Goal: Task Accomplishment & Management: Use online tool/utility

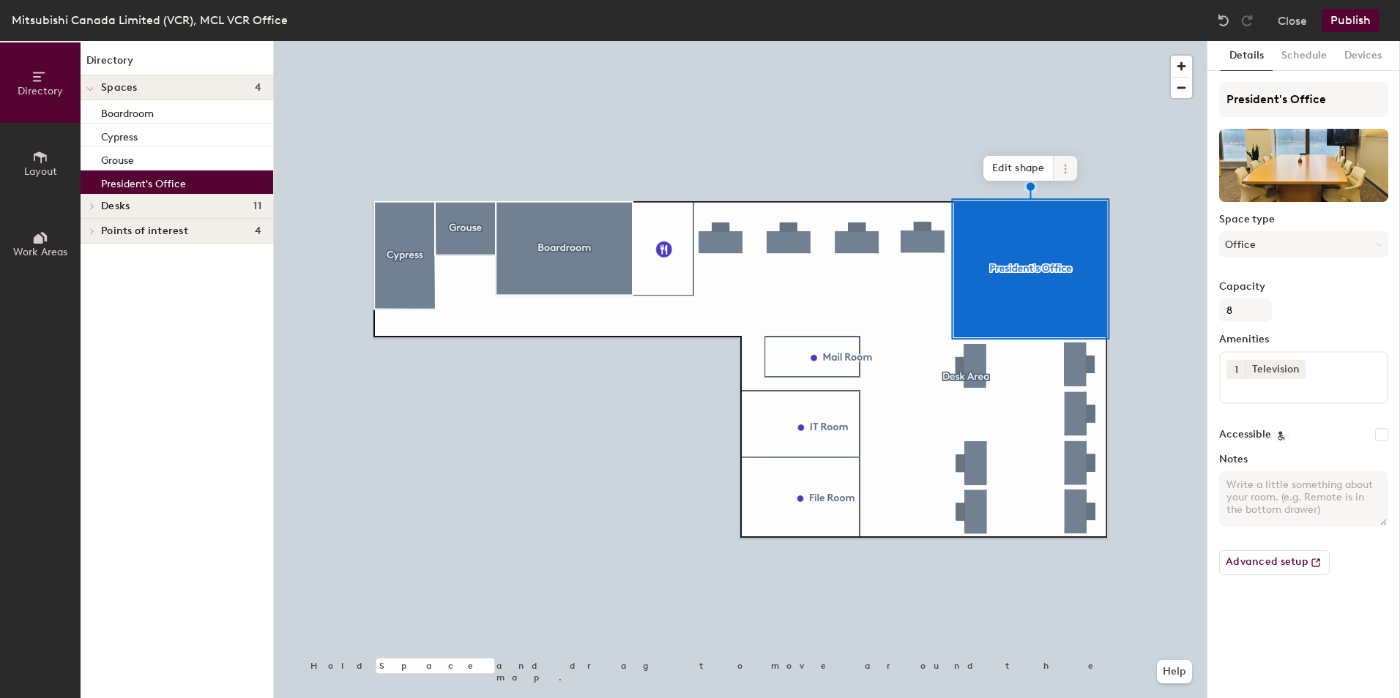
click at [1059, 167] on icon at bounding box center [1065, 169] width 12 height 12
click at [165, 92] on h4 "Spaces 4" at bounding box center [181, 88] width 160 height 12
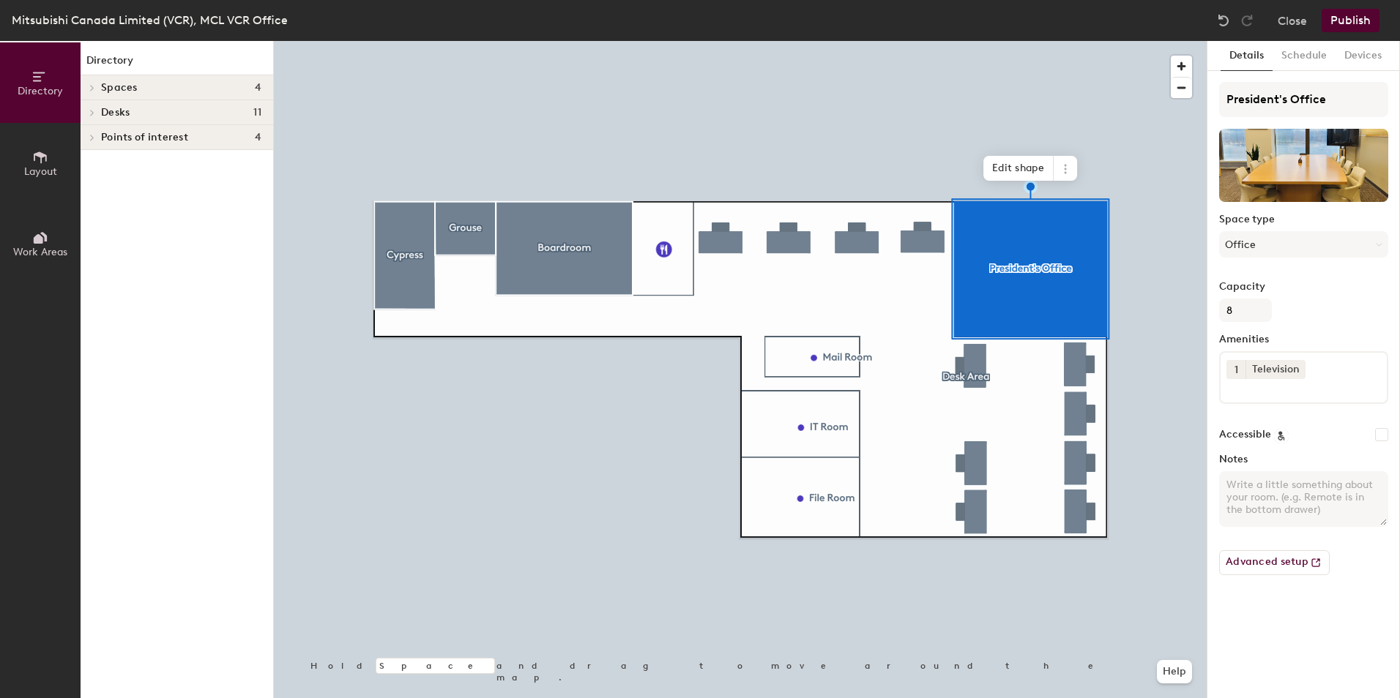
click at [160, 92] on h4 "Spaces 4" at bounding box center [181, 88] width 160 height 12
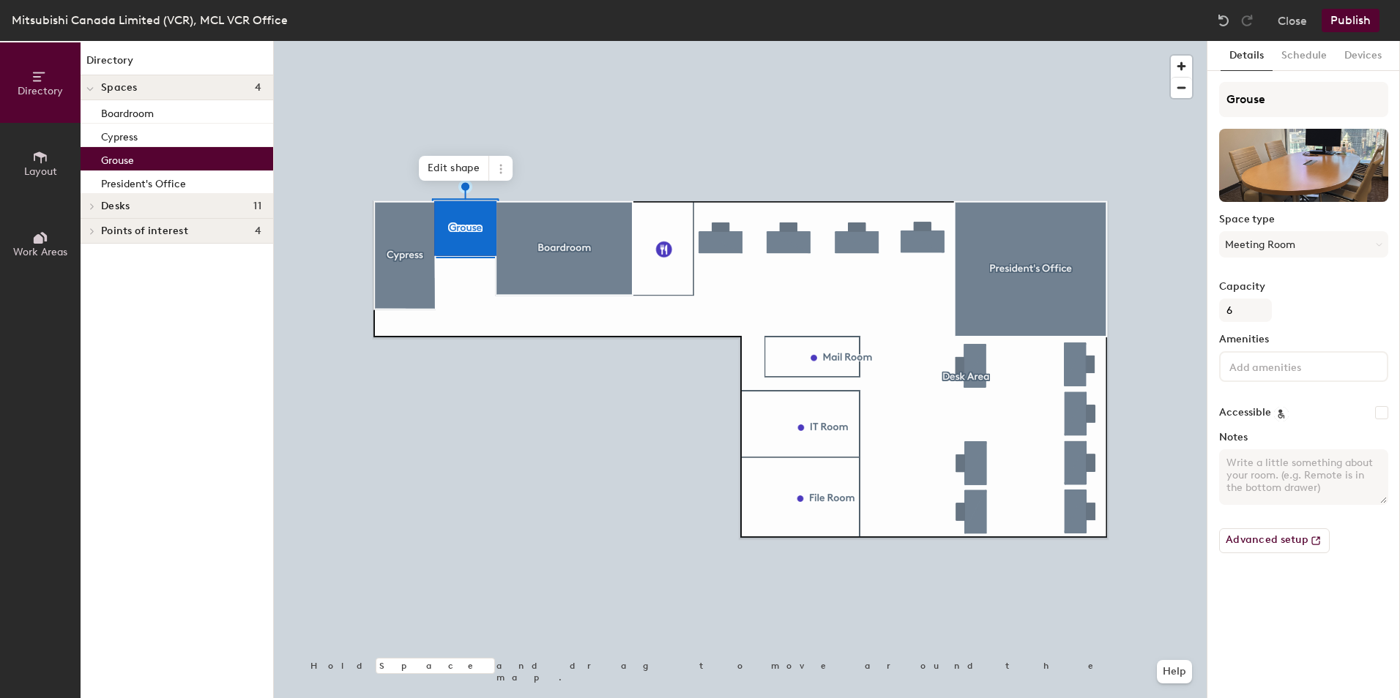
click at [141, 160] on div "Grouse" at bounding box center [177, 158] width 193 height 23
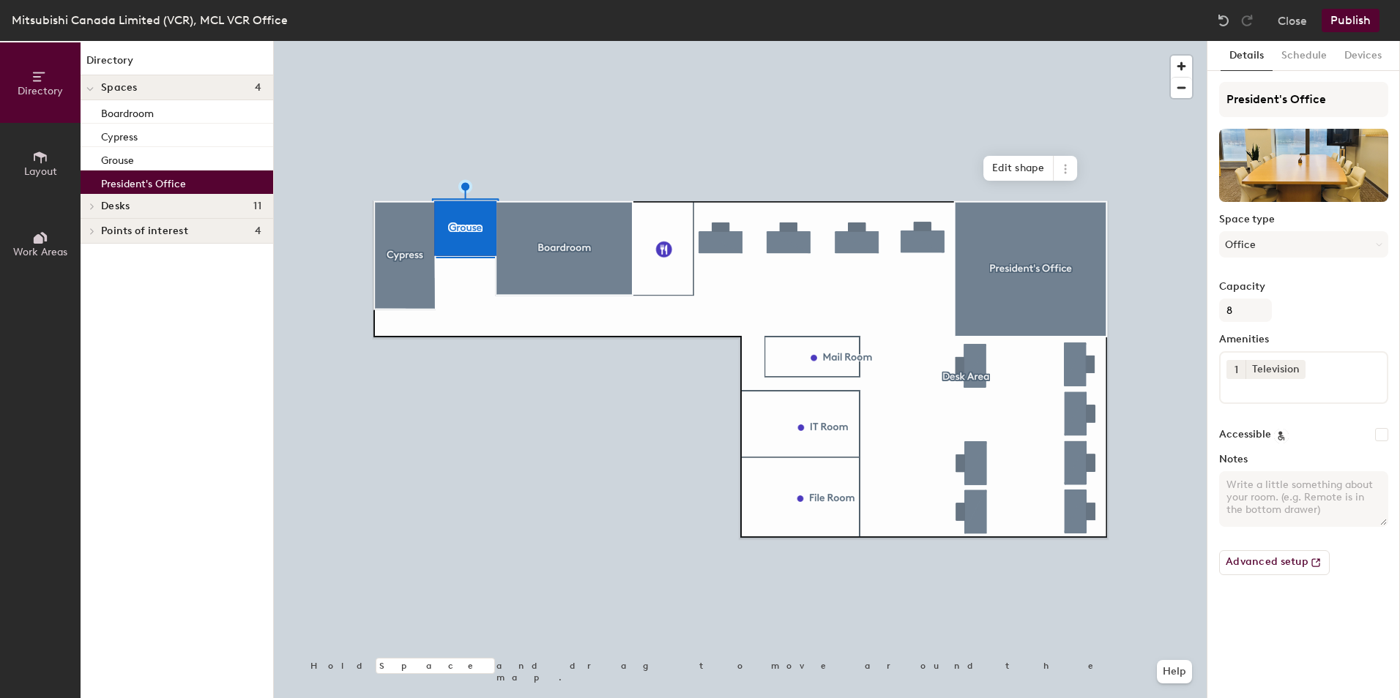
click at [145, 179] on p "President's Office" at bounding box center [143, 181] width 85 height 17
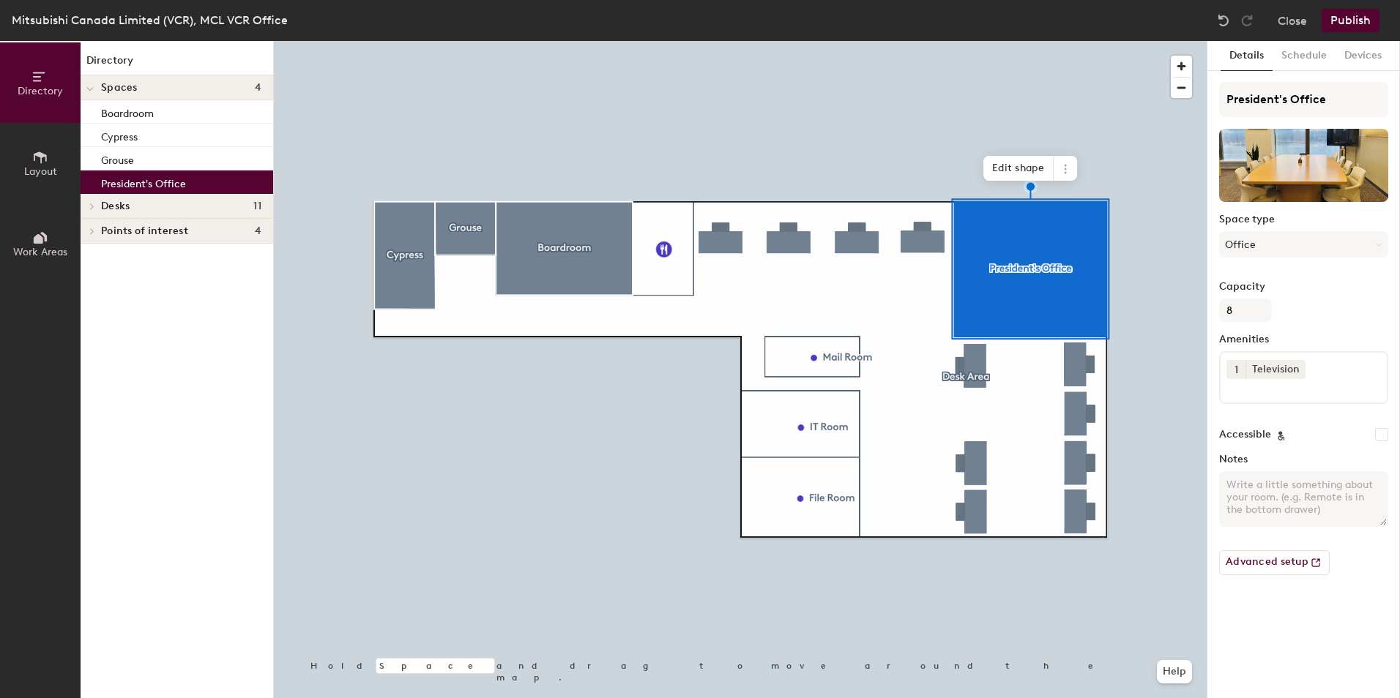
click at [1005, 238] on div "Directory Layout Work Areas Directory Spaces 4 Boardroom Cypress Grouse Preside…" at bounding box center [700, 369] width 1400 height 657
click at [1127, 206] on div "Directory Layout Work Areas Directory Spaces 4 Boardroom Cypress Grouse Preside…" at bounding box center [700, 369] width 1400 height 657
click at [1055, 226] on div "Directory Layout Work Areas Directory Spaces 4 Boardroom Cypress Grouse Preside…" at bounding box center [700, 369] width 1400 height 657
click at [1093, 310] on div "Directory Layout Work Areas Directory Spaces 4 Boardroom Cypress Grouse Preside…" at bounding box center [700, 369] width 1400 height 657
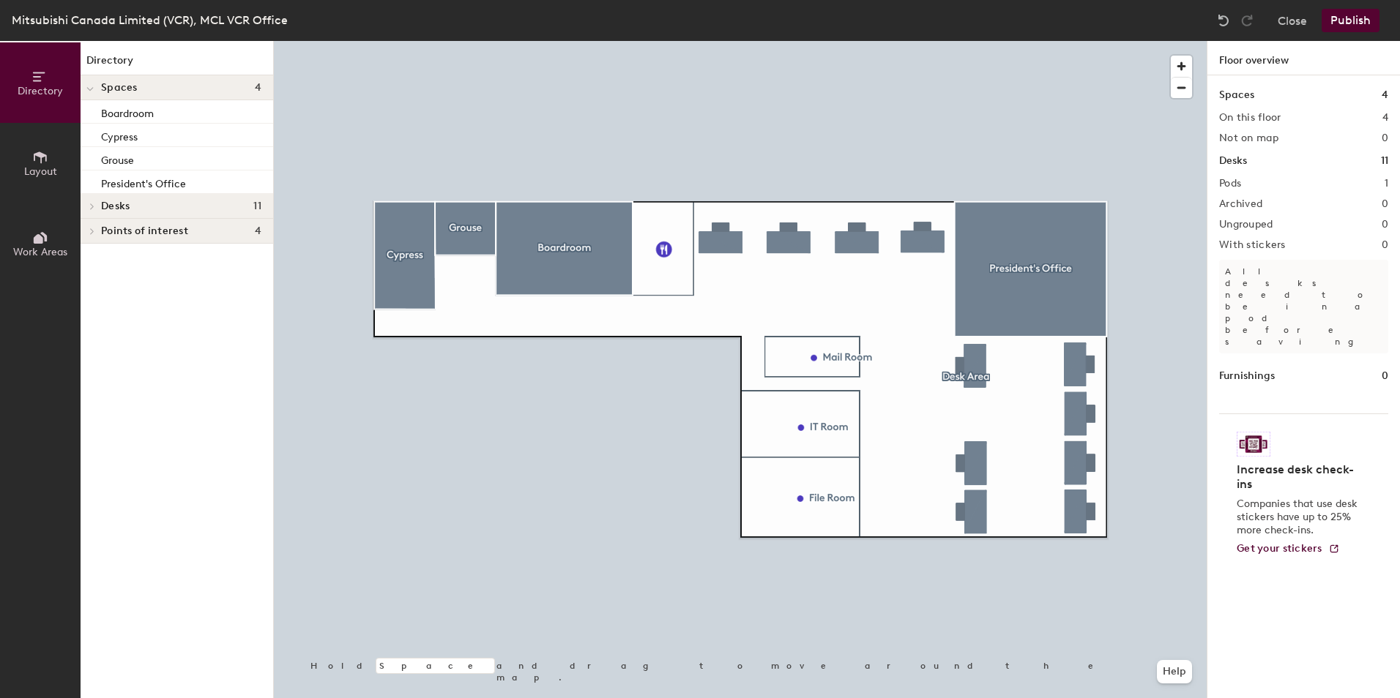
click at [1354, 23] on button "Publish" at bounding box center [1350, 20] width 58 height 23
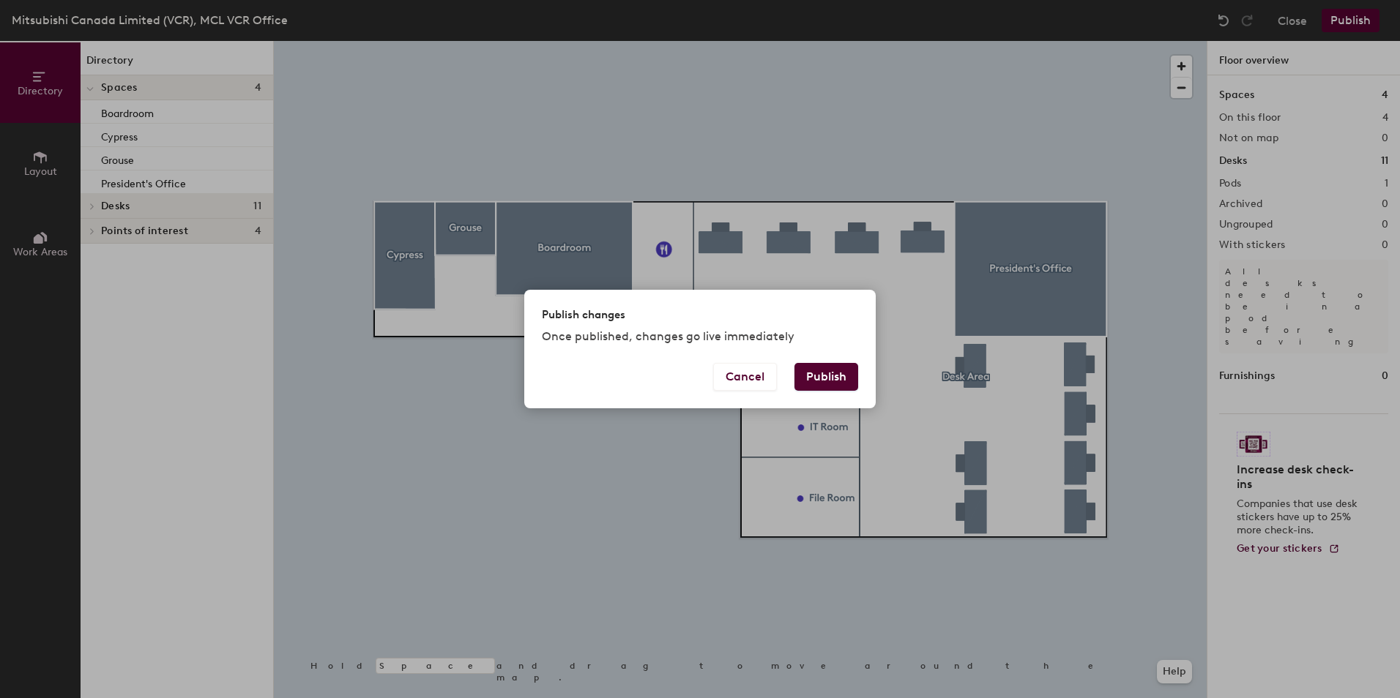
click at [831, 370] on button "Publish" at bounding box center [826, 377] width 64 height 28
